Goal: Use online tool/utility: Utilize a website feature to perform a specific function

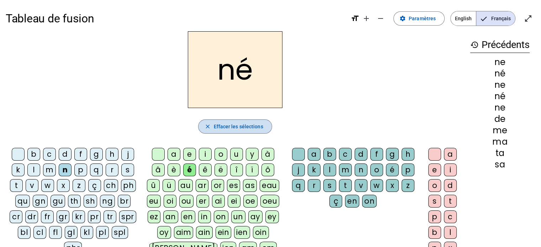
click at [223, 126] on span "Effacer les sélections" at bounding box center [237, 126] width 49 height 9
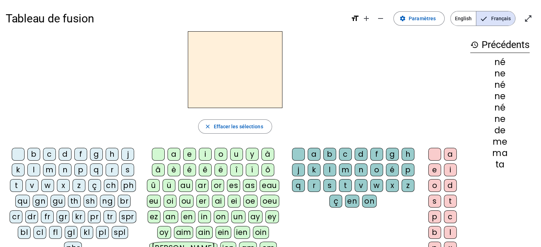
click at [127, 172] on div "s" at bounding box center [127, 170] width 13 height 13
click at [238, 155] on div "u" at bounding box center [236, 154] width 13 height 13
click at [32, 151] on div "b" at bounding box center [33, 154] width 13 height 13
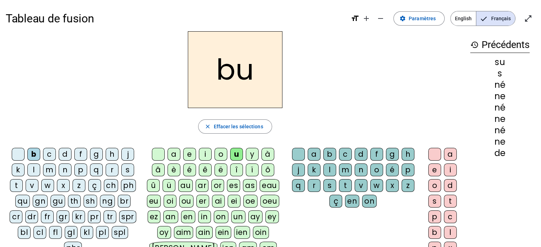
click at [36, 169] on div "l" at bounding box center [33, 170] width 13 height 13
click at [68, 154] on div "d" at bounding box center [65, 154] width 13 height 13
click at [16, 186] on div "t" at bounding box center [16, 185] width 13 height 13
click at [174, 153] on div "a" at bounding box center [173, 154] width 13 height 13
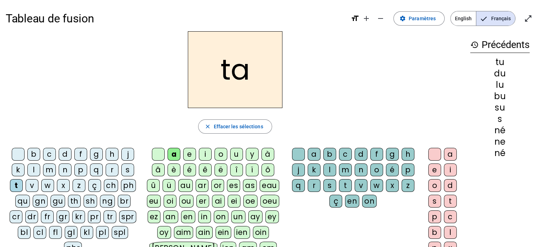
click at [129, 171] on div "s" at bounding box center [127, 170] width 13 height 13
click at [48, 170] on div "m" at bounding box center [49, 170] width 13 height 13
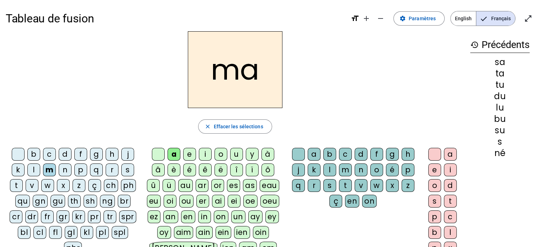
click at [35, 171] on div "l" at bounding box center [33, 170] width 13 height 13
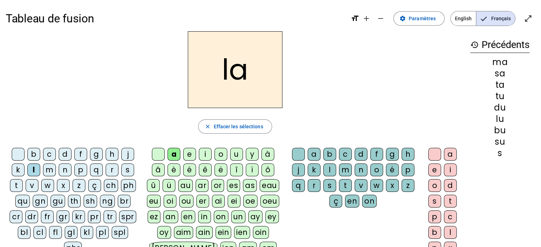
click at [188, 153] on div "e" at bounding box center [189, 154] width 13 height 13
click at [128, 169] on div "s" at bounding box center [127, 170] width 13 height 13
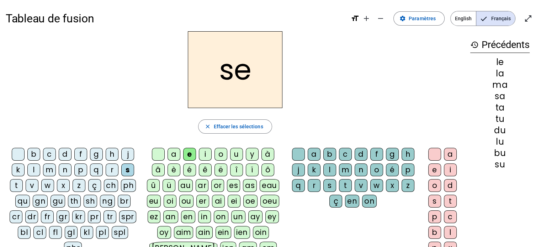
click at [203, 153] on div "i" at bounding box center [205, 154] width 13 height 13
click at [69, 169] on div "n" at bounding box center [65, 170] width 13 height 13
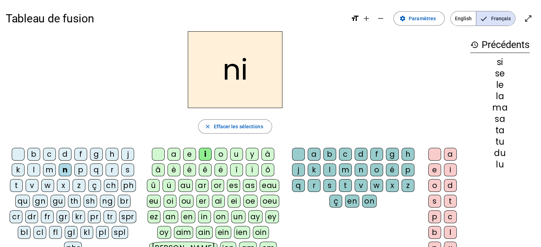
click at [81, 169] on div "p" at bounding box center [80, 170] width 13 height 13
